Goal: Find specific page/section: Find specific page/section

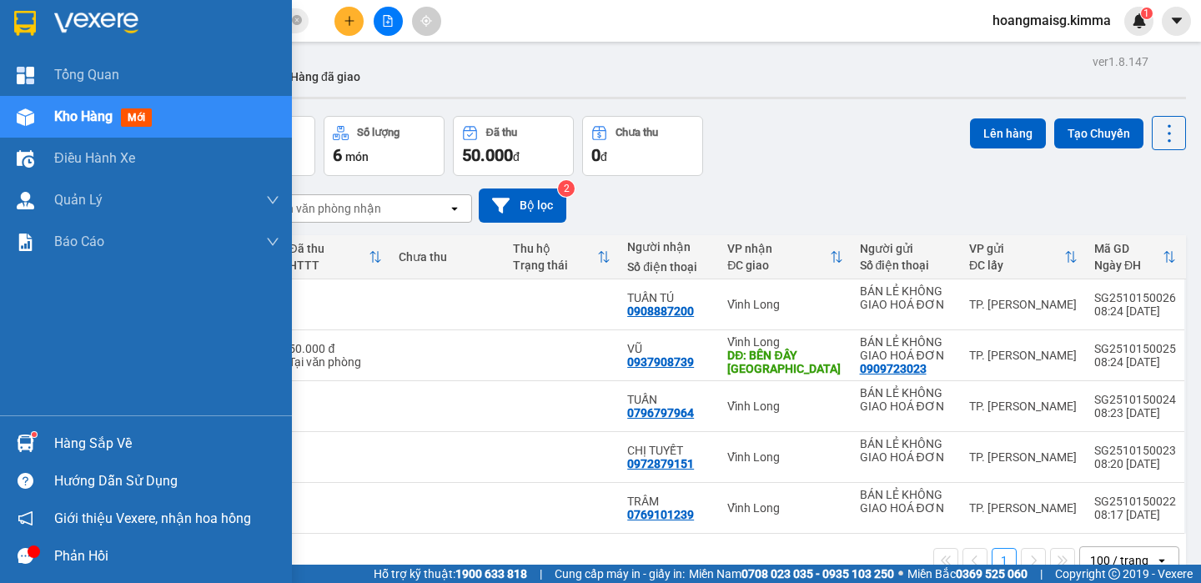
drag, startPoint x: 149, startPoint y: 157, endPoint x: 125, endPoint y: 117, distance: 46.8
click at [149, 157] on div "Điều hành xe" at bounding box center [166, 159] width 225 height 42
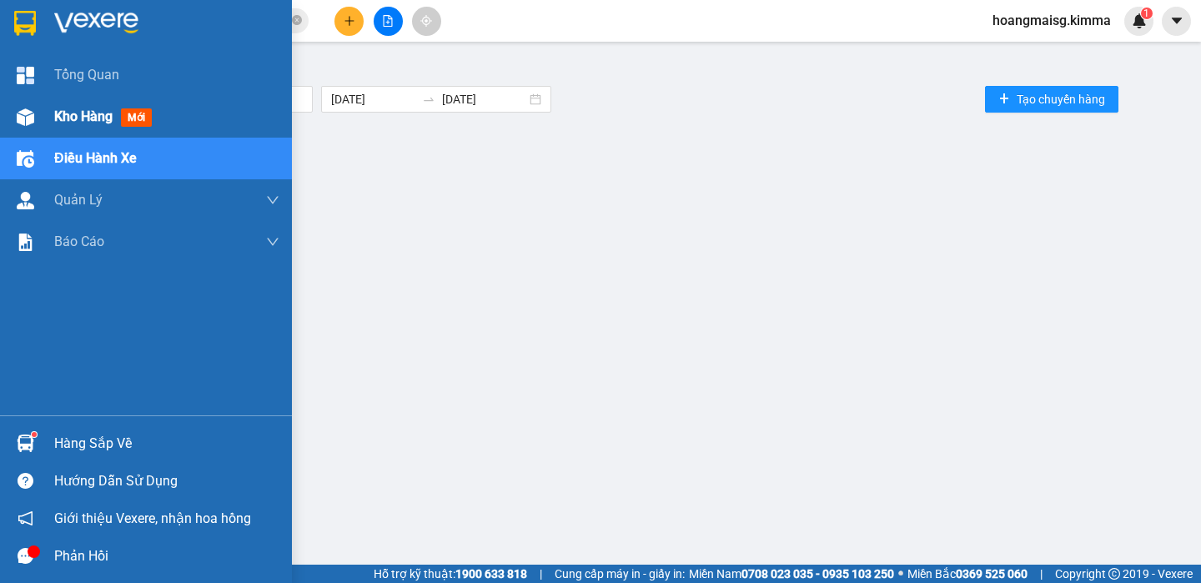
click at [123, 115] on span "mới" at bounding box center [136, 117] width 31 height 18
click at [100, 115] on span "Kho hàng" at bounding box center [83, 116] width 58 height 16
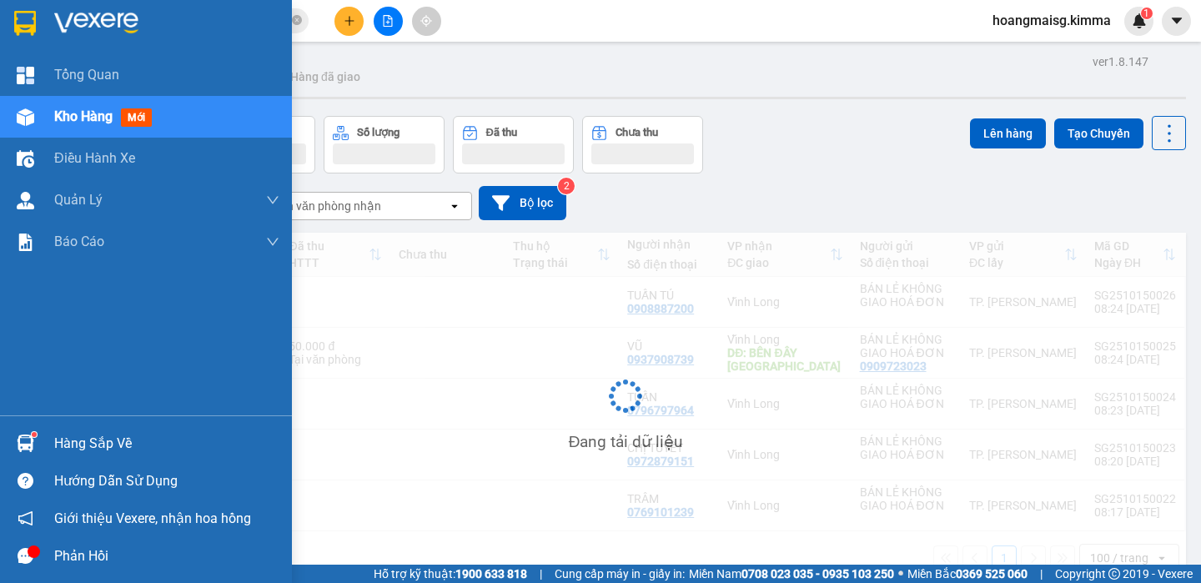
click at [98, 115] on span "Kho hàng" at bounding box center [83, 116] width 58 height 16
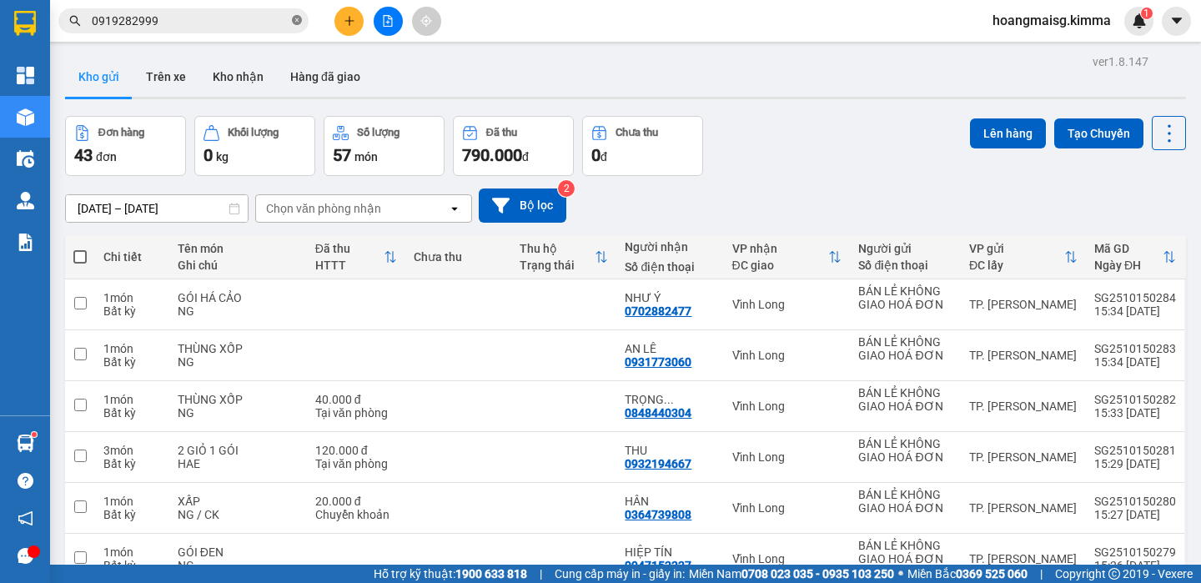
click at [299, 25] on icon "close-circle" at bounding box center [297, 20] width 10 height 10
